Goal: Check status: Check status

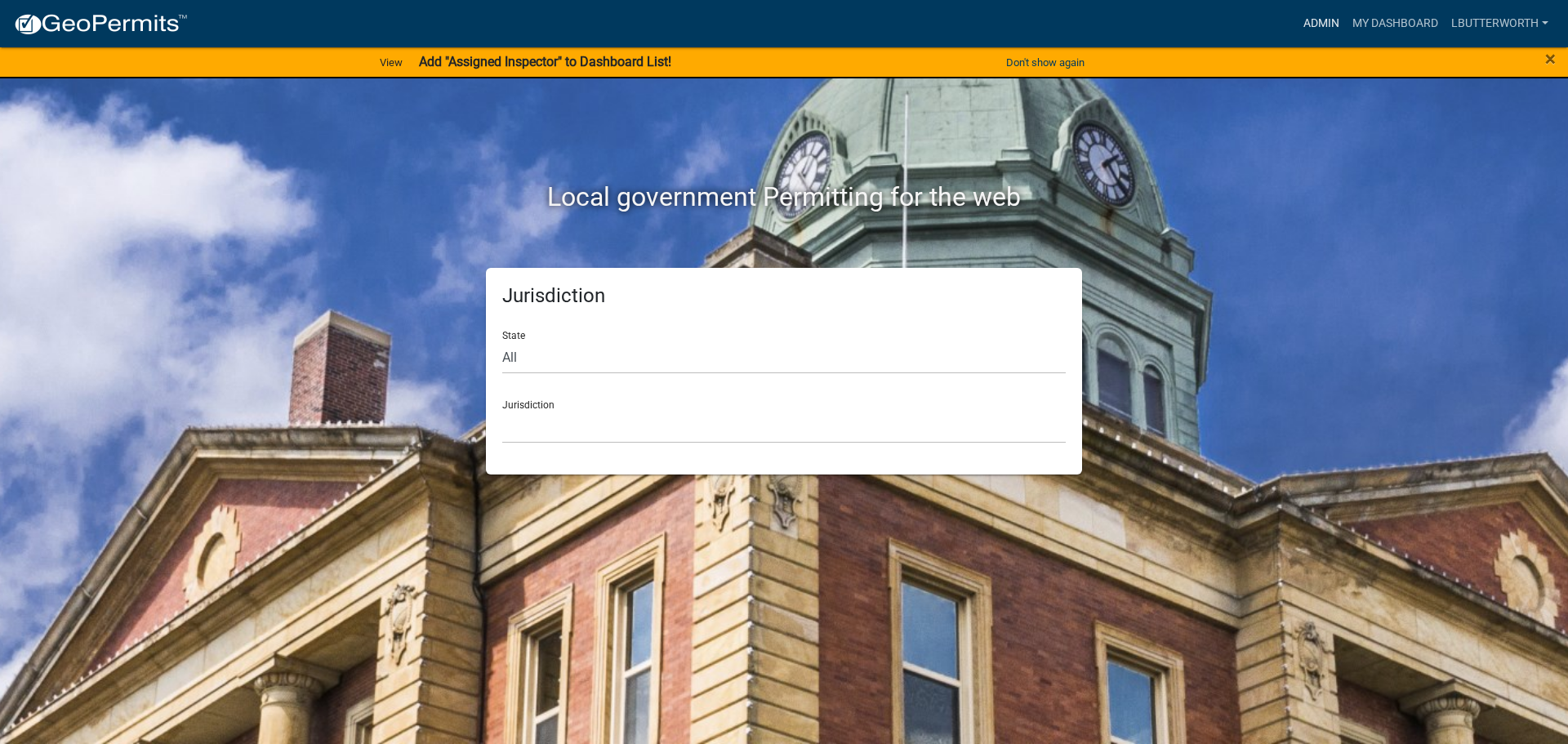
click at [1327, 22] on link "Admin" at bounding box center [1322, 24] width 49 height 31
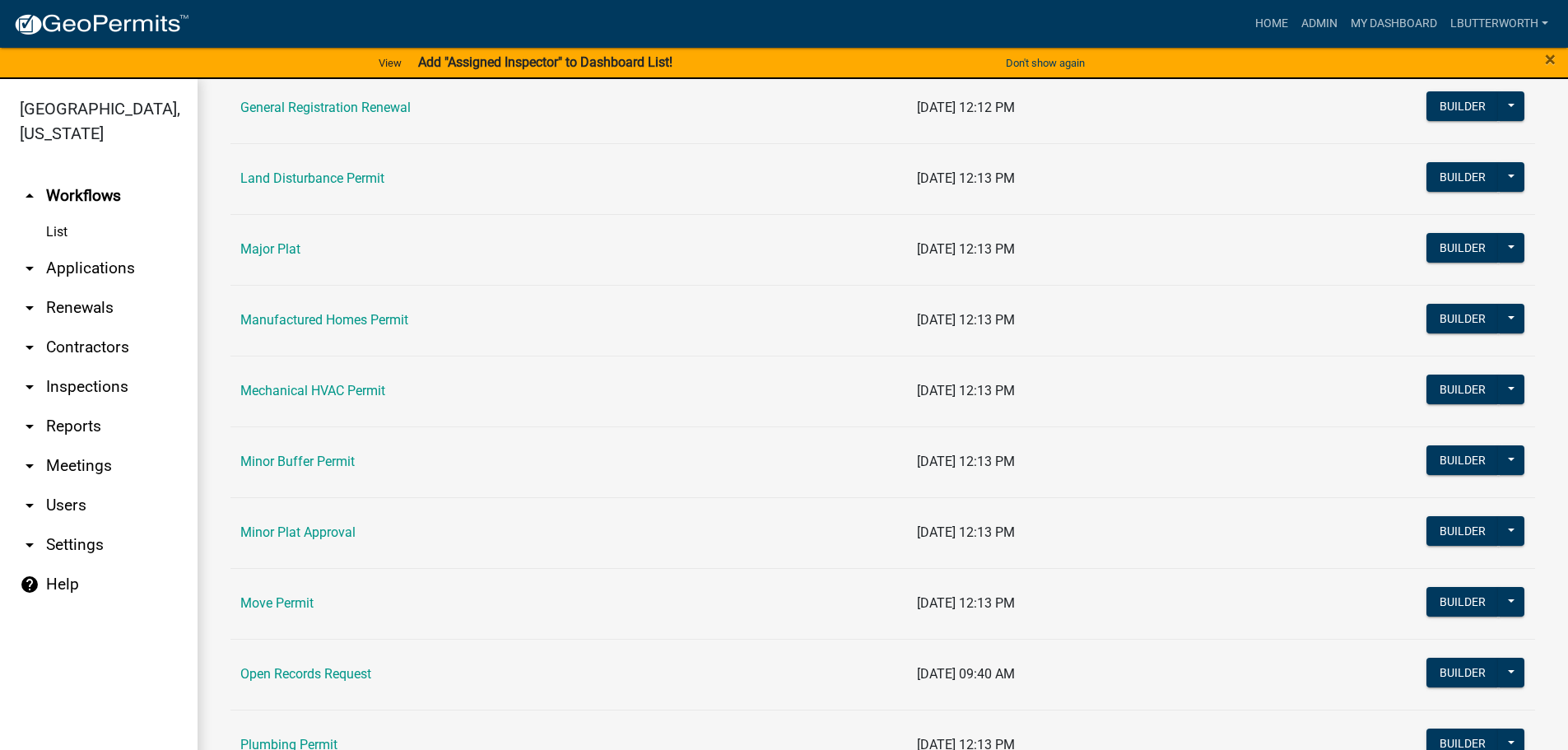
scroll to position [1729, 0]
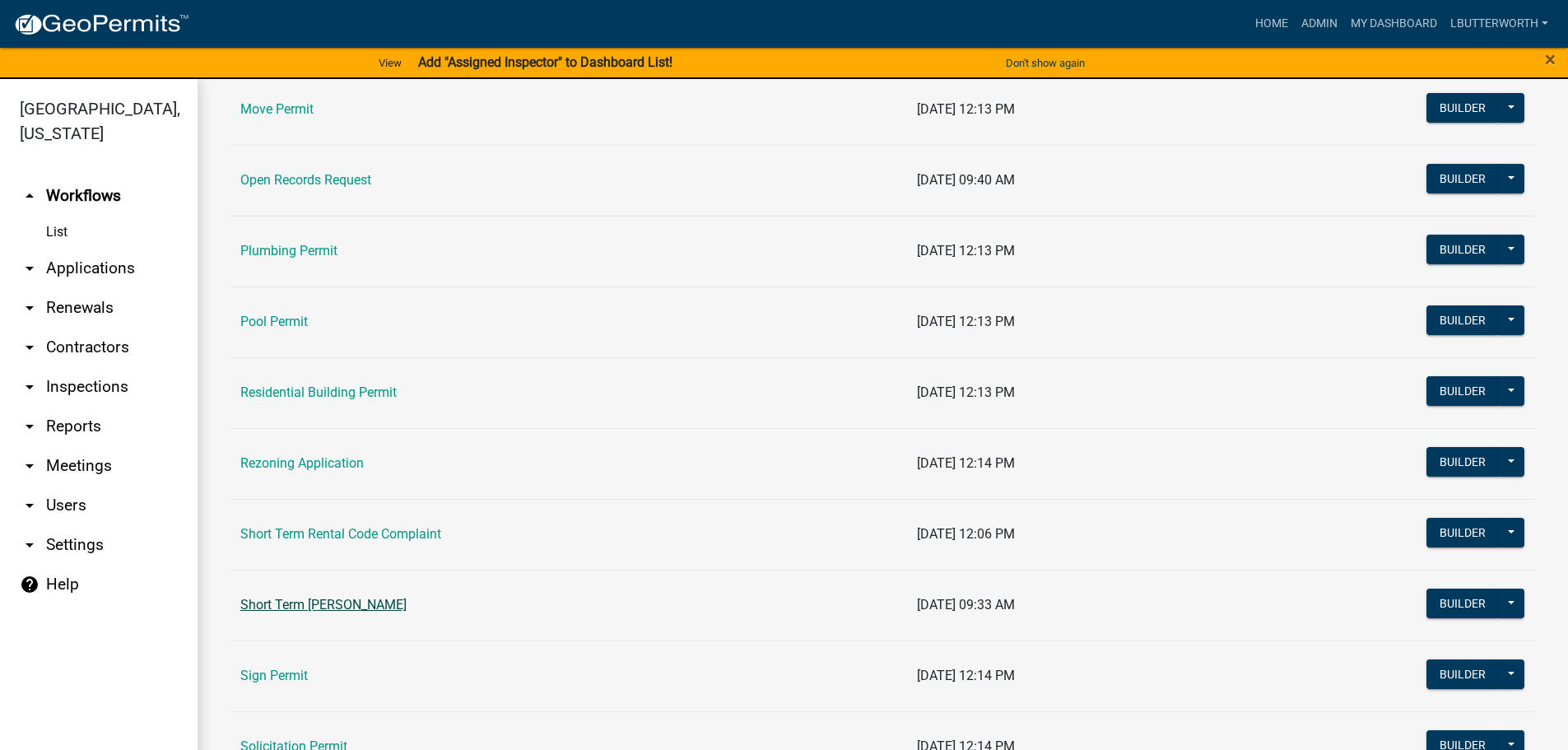
click at [345, 599] on link "Short Term [PERSON_NAME]" at bounding box center [324, 604] width 166 height 16
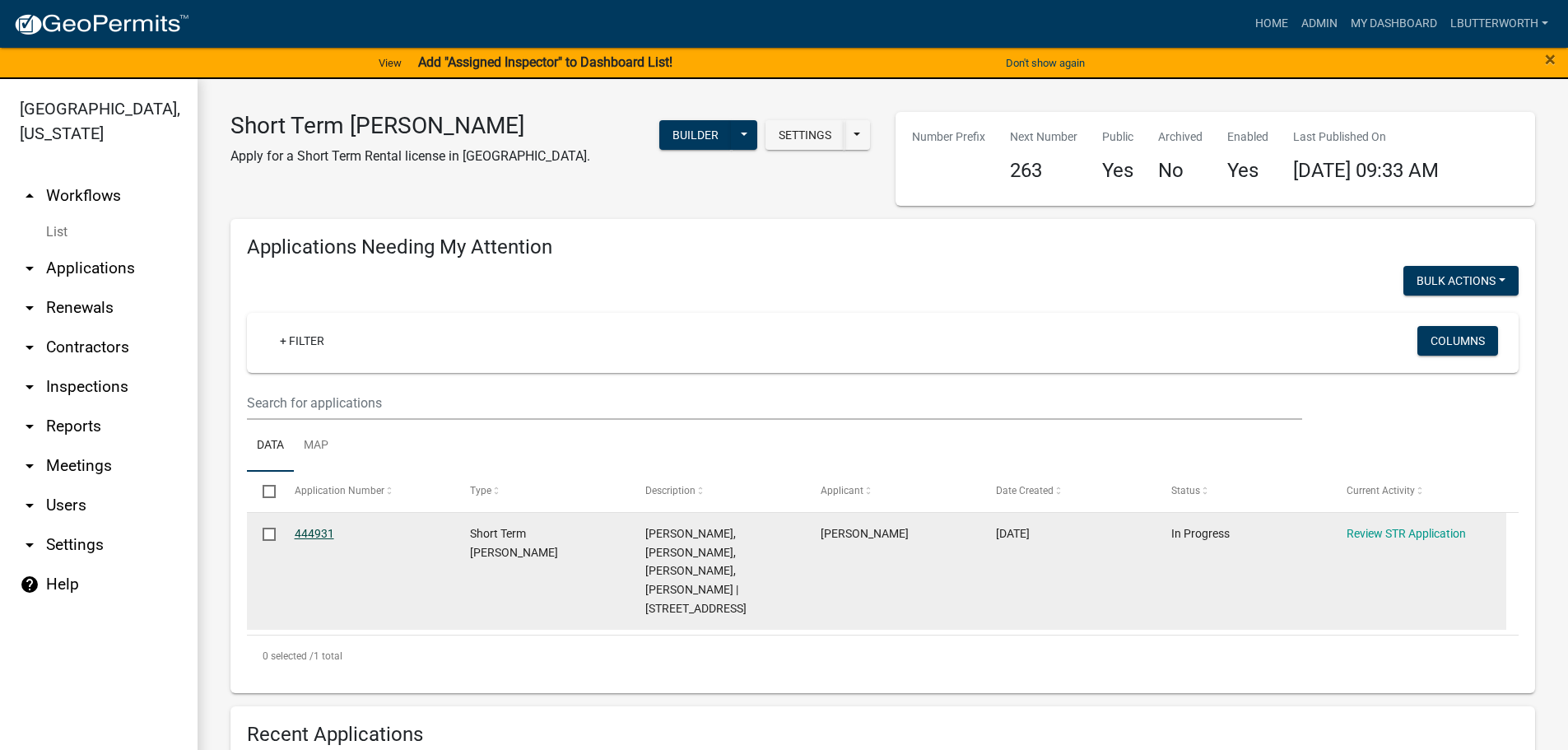
click at [319, 536] on link "444931" at bounding box center [314, 534] width 40 height 13
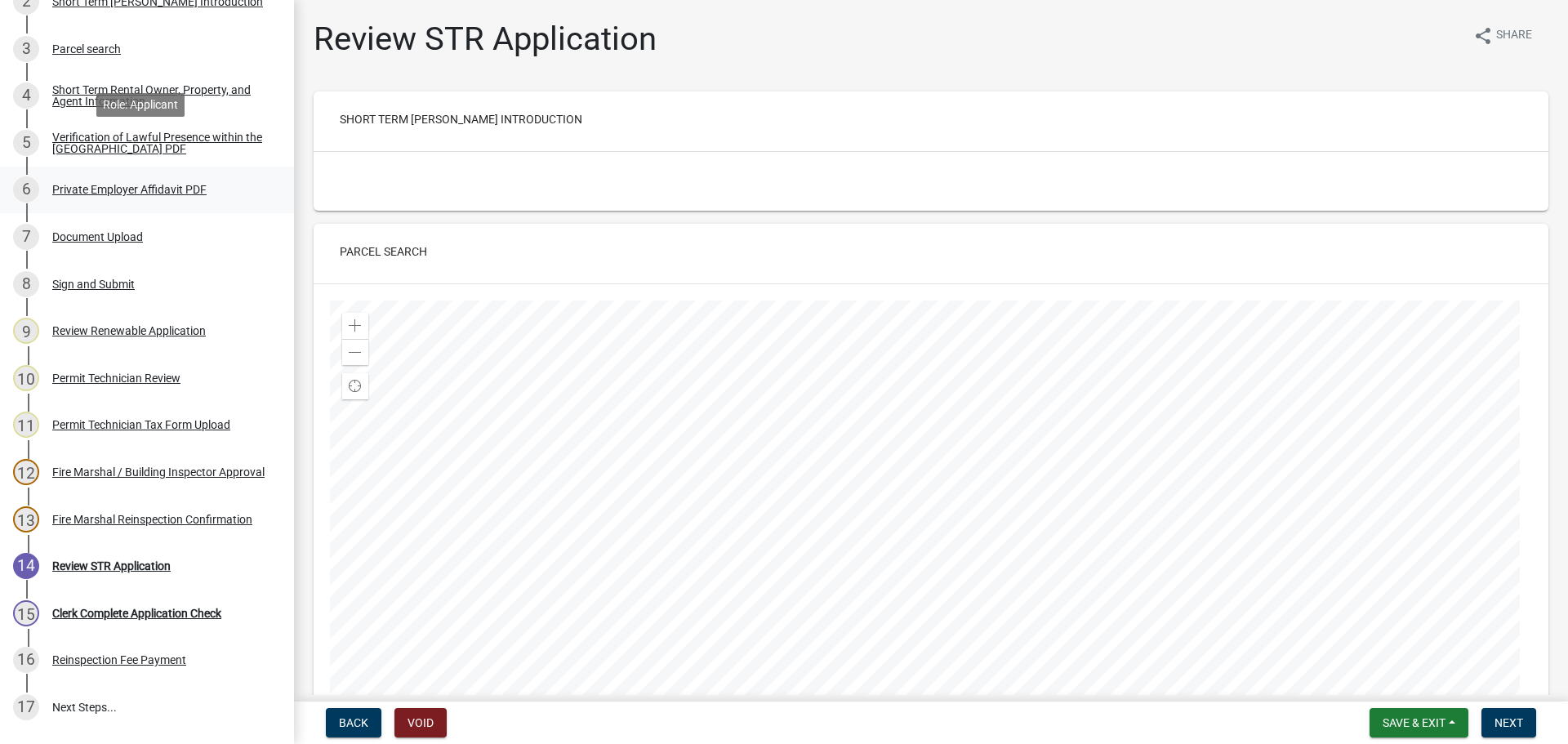
scroll to position [408, 0]
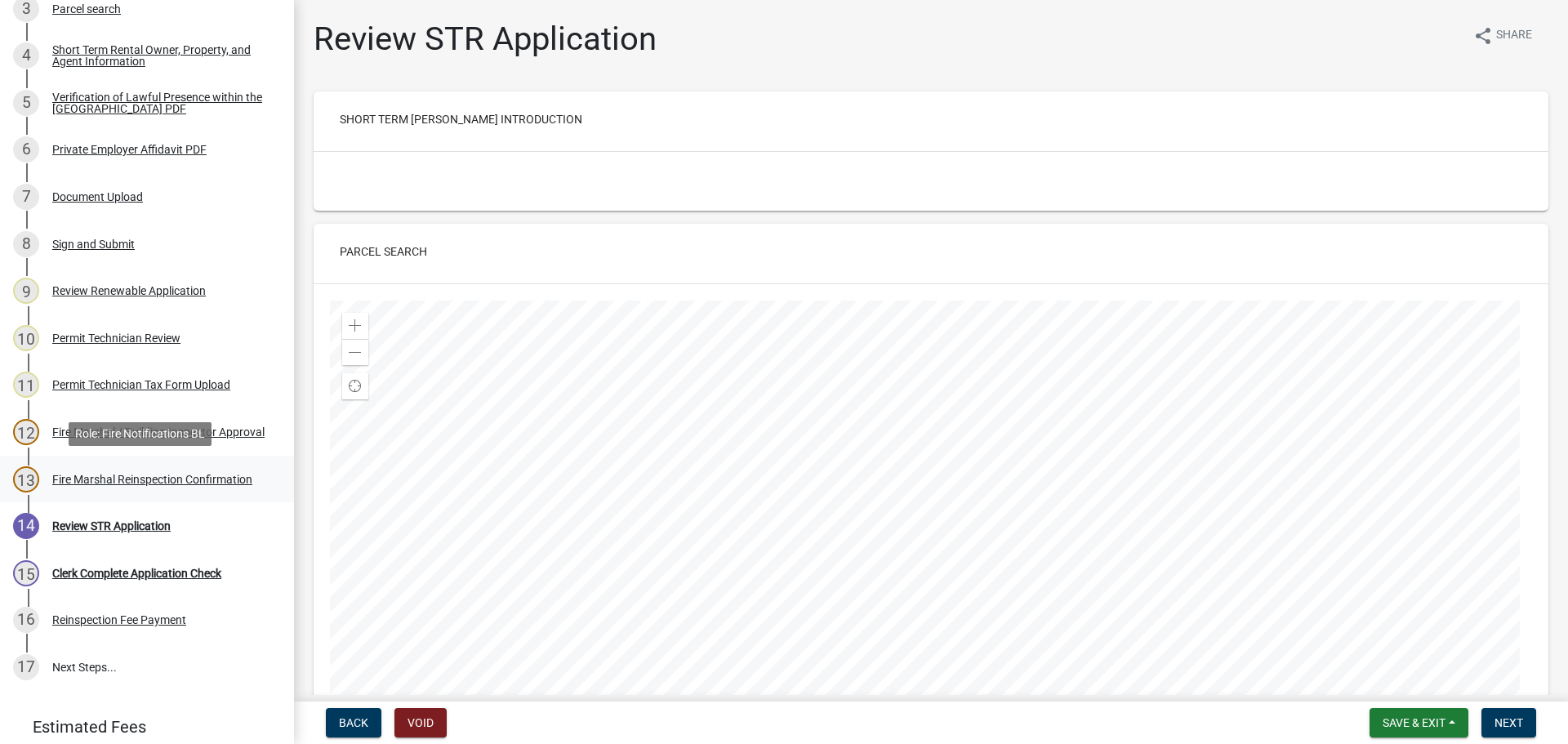
click at [178, 480] on div "Fire Marshal Reinspection Confirmation" at bounding box center [153, 480] width 200 height 11
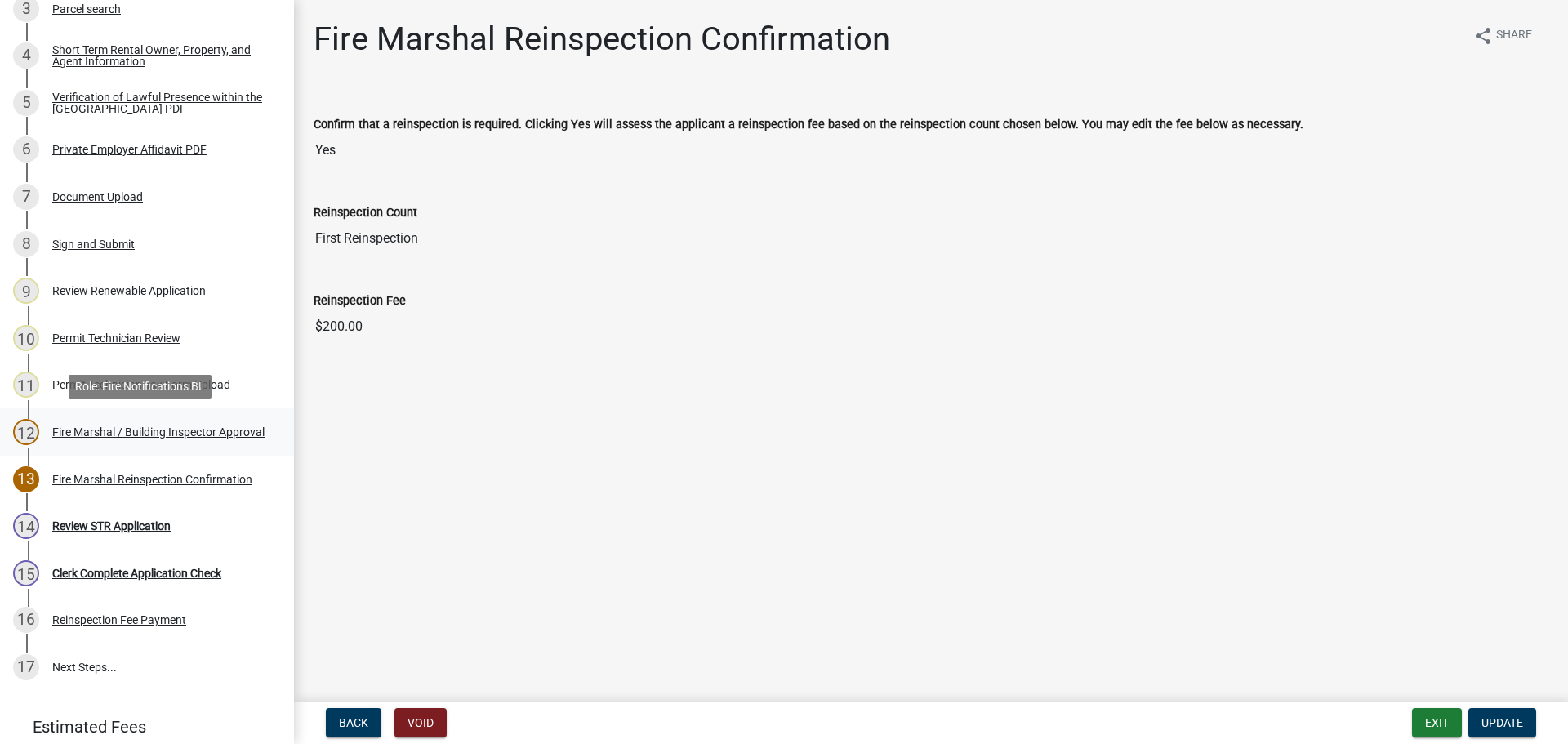
click at [154, 426] on div "Fire Marshal / Building Inspector Approval" at bounding box center [158, 432] width 213 height 11
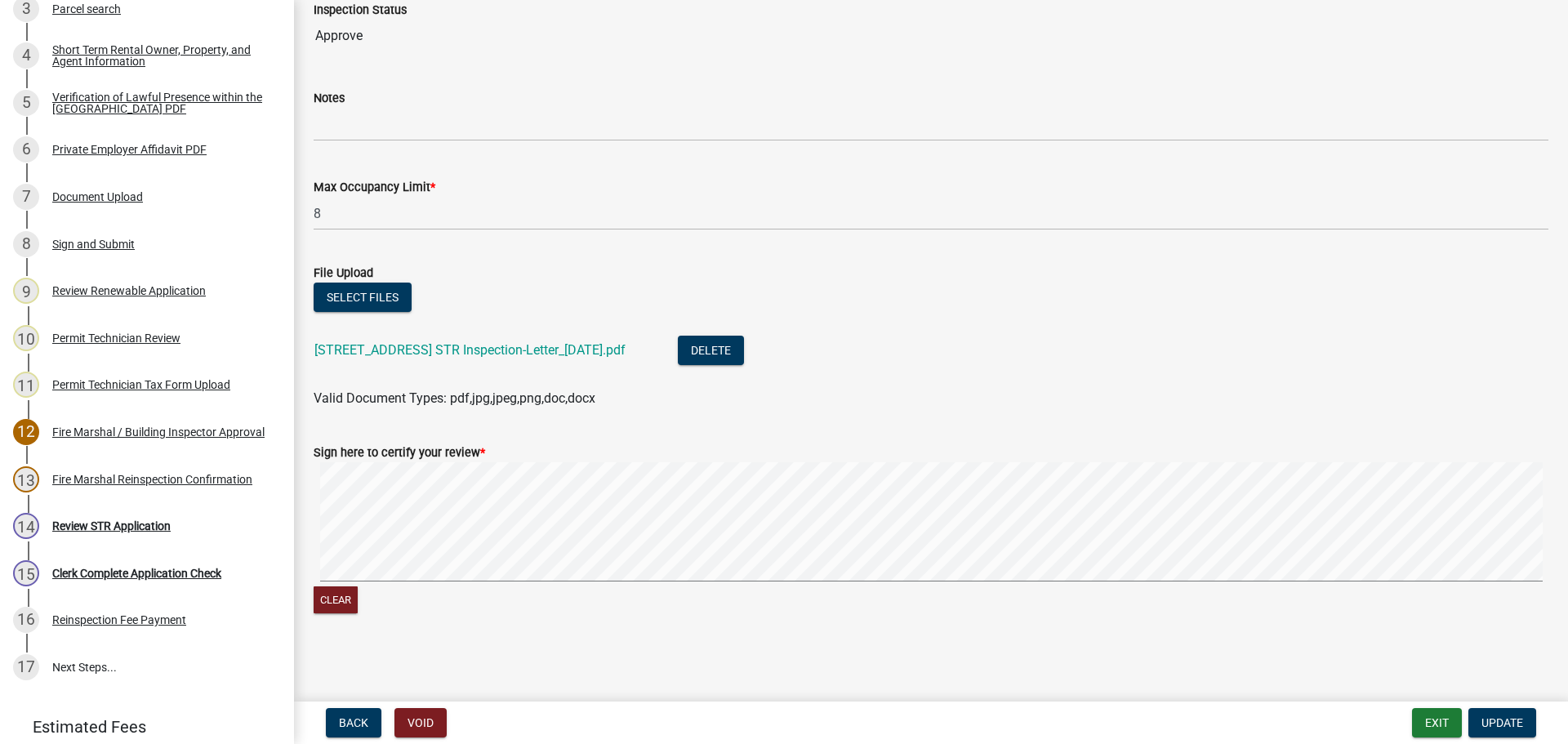
scroll to position [370, 0]
click at [89, 475] on div "Fire Marshal Reinspection Confirmation" at bounding box center [153, 480] width 200 height 11
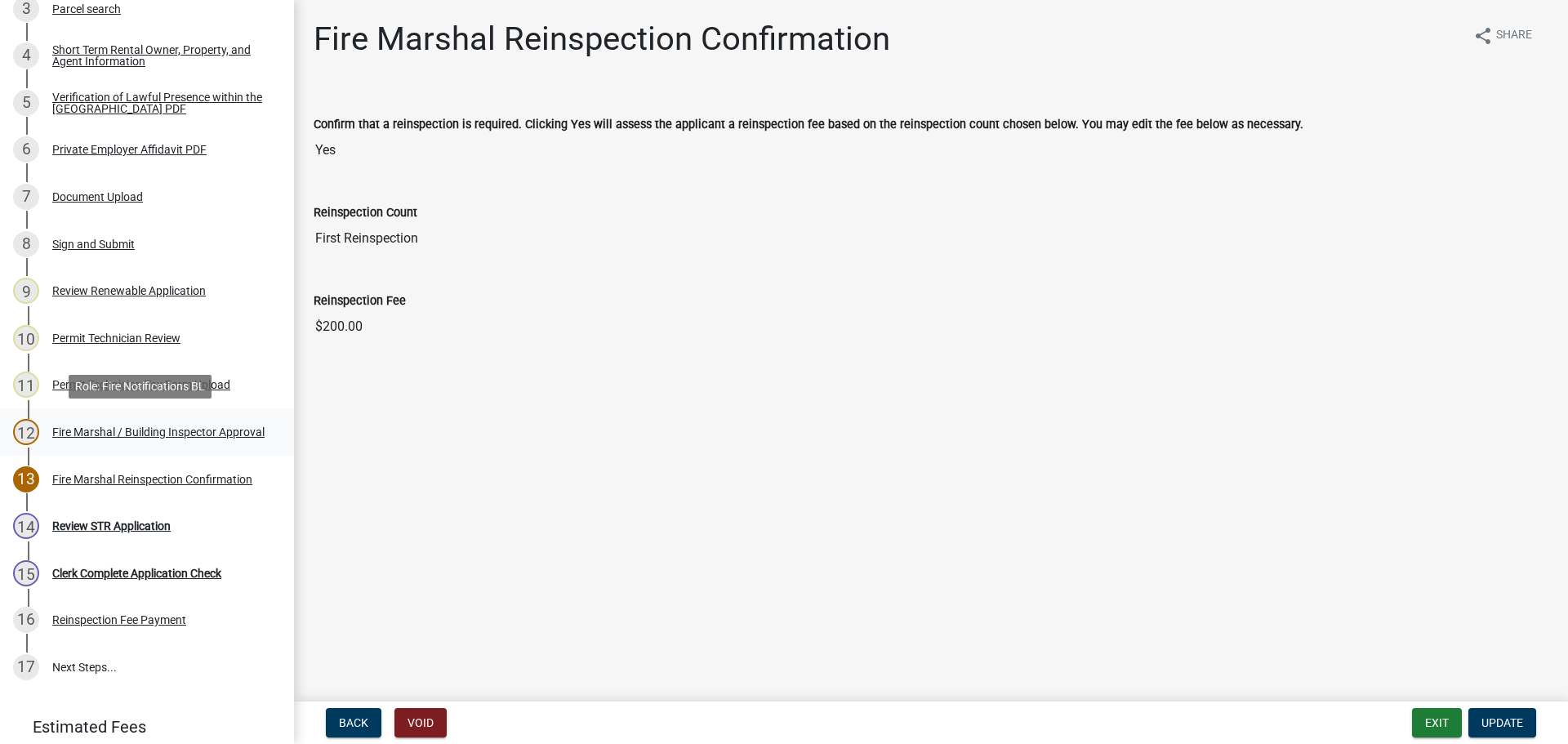
click at [168, 426] on div "Fire Marshal / Building Inspector Approval" at bounding box center [158, 432] width 213 height 11
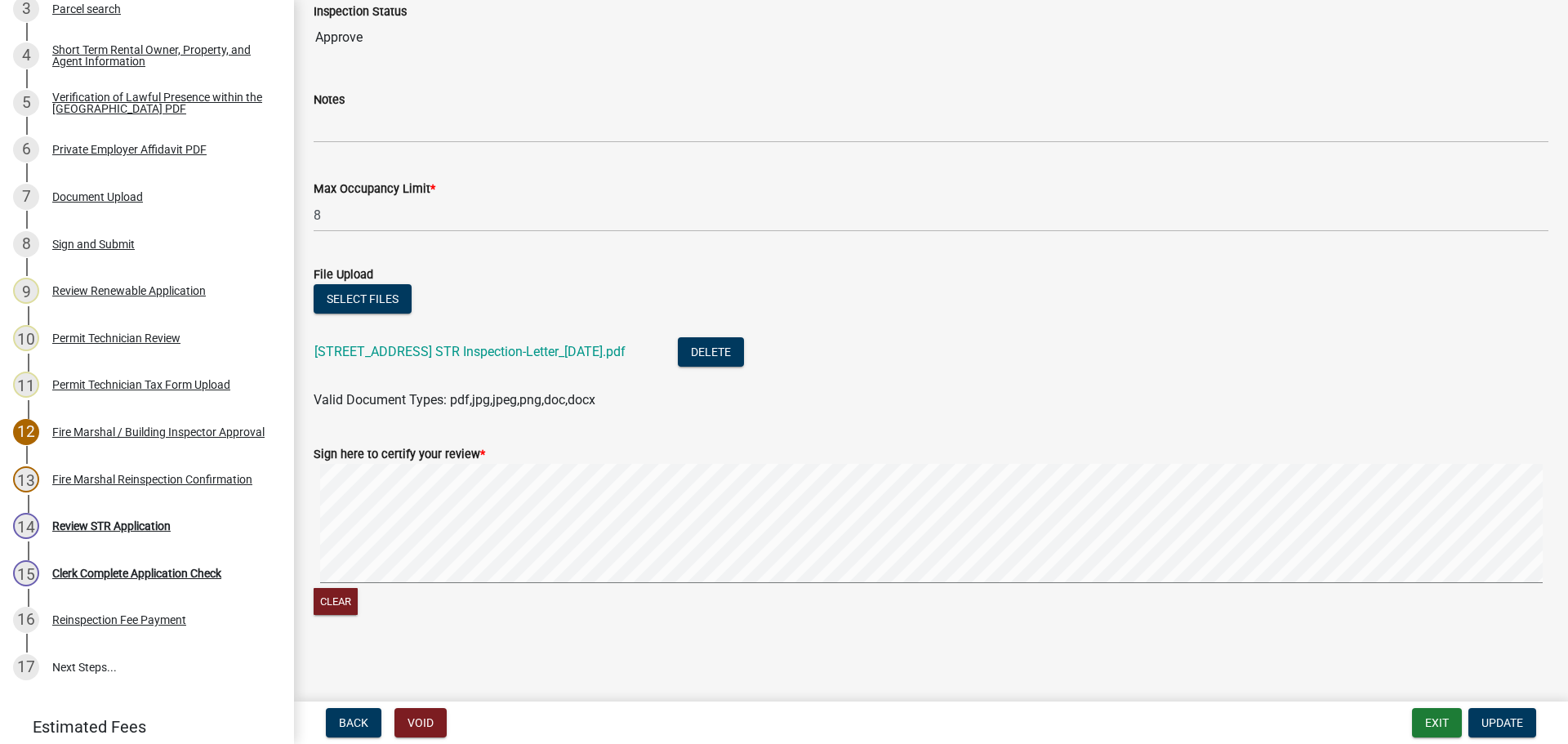
scroll to position [370, 0]
click at [472, 348] on link "[STREET_ADDRESS] STR Inspection-Letter_[DATE].pdf" at bounding box center [470, 349] width 311 height 16
click at [126, 198] on div "Document Upload" at bounding box center [98, 197] width 90 height 11
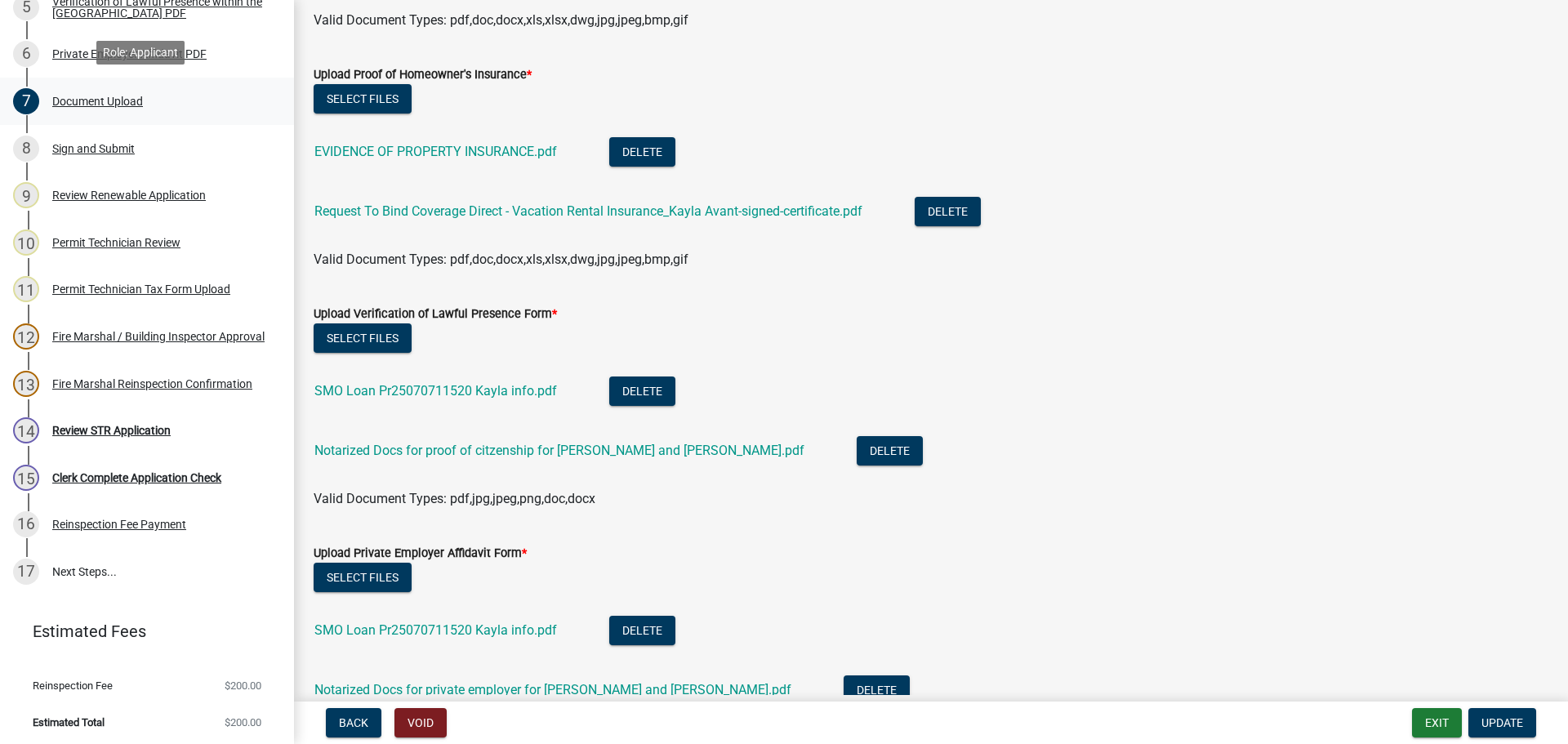
scroll to position [507, 0]
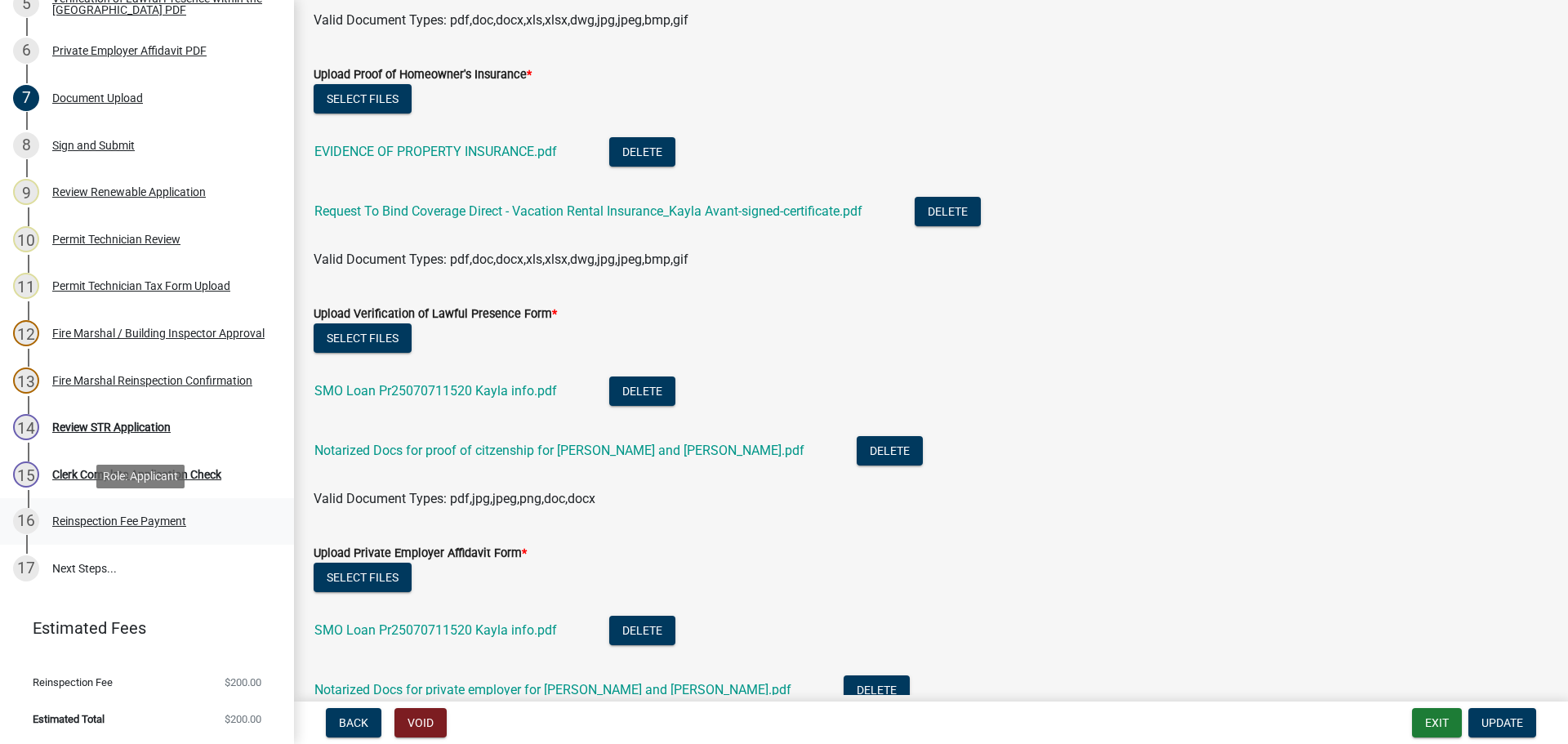
click at [155, 521] on div "Reinspection Fee Payment" at bounding box center [119, 521] width 134 height 11
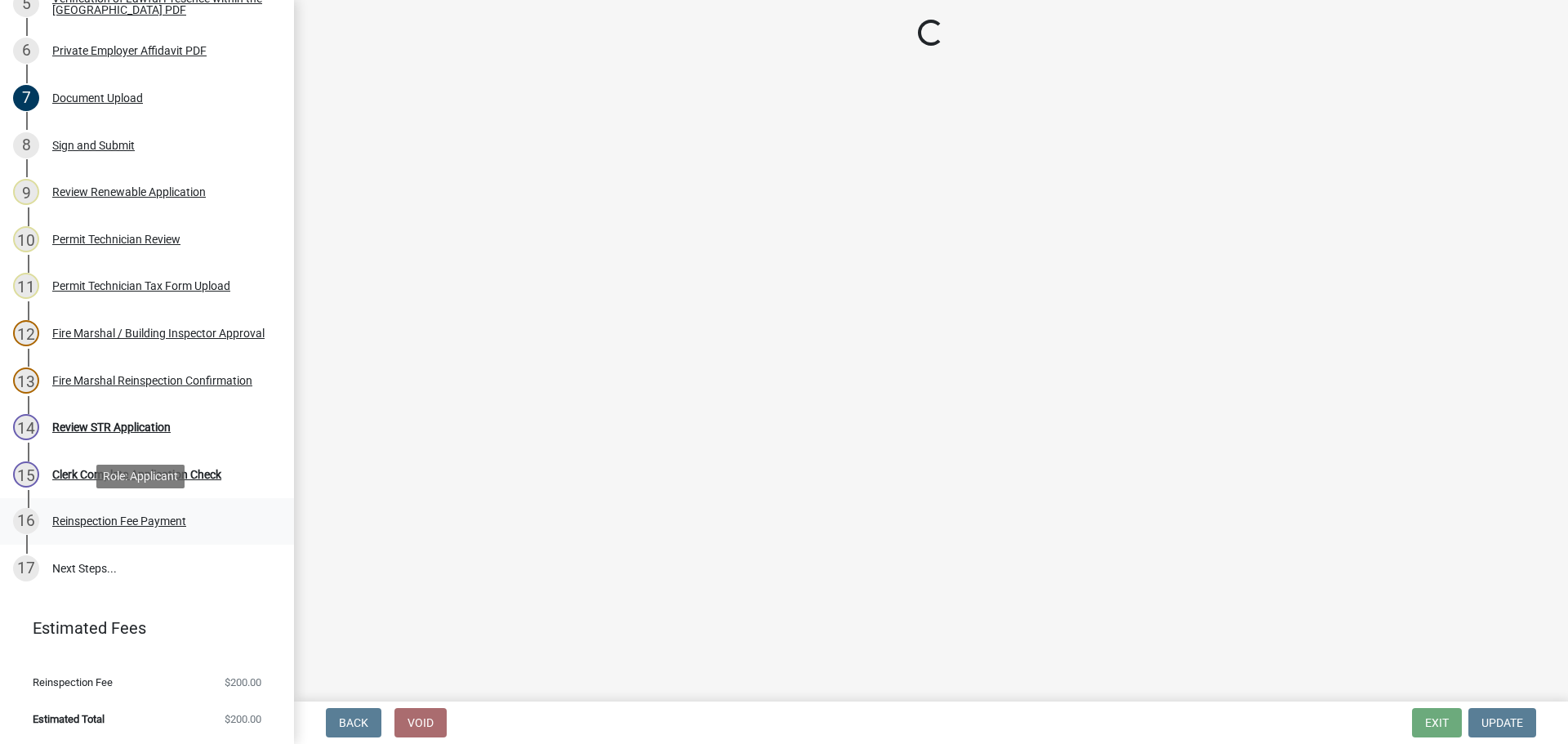
scroll to position [0, 0]
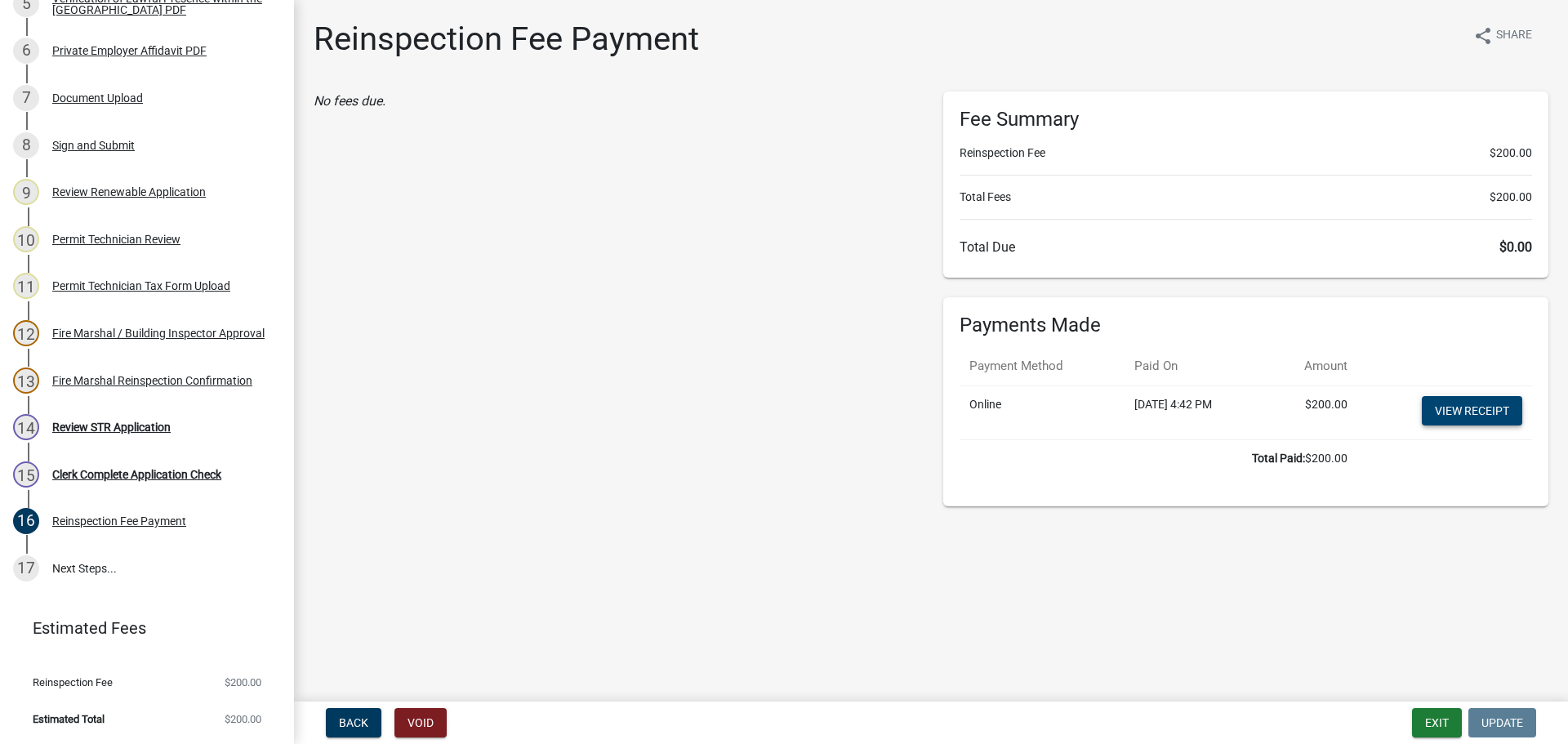
click at [1455, 405] on link "View receipt" at bounding box center [1472, 411] width 100 height 30
